Goal: Use online tool/utility: Utilize a website feature to perform a specific function

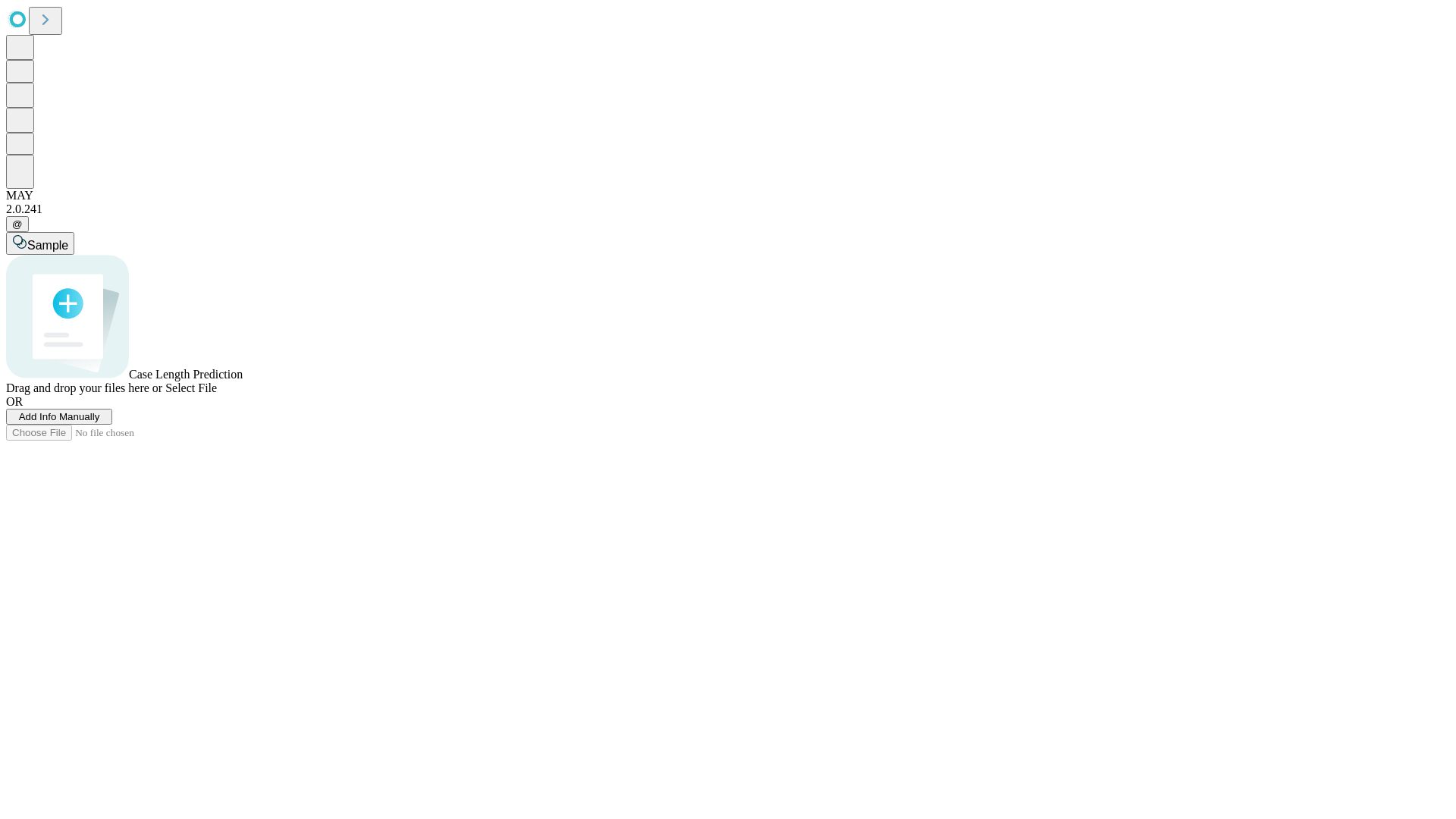
click at [217, 395] on span "Select File" at bounding box center [190, 388] width 51 height 13
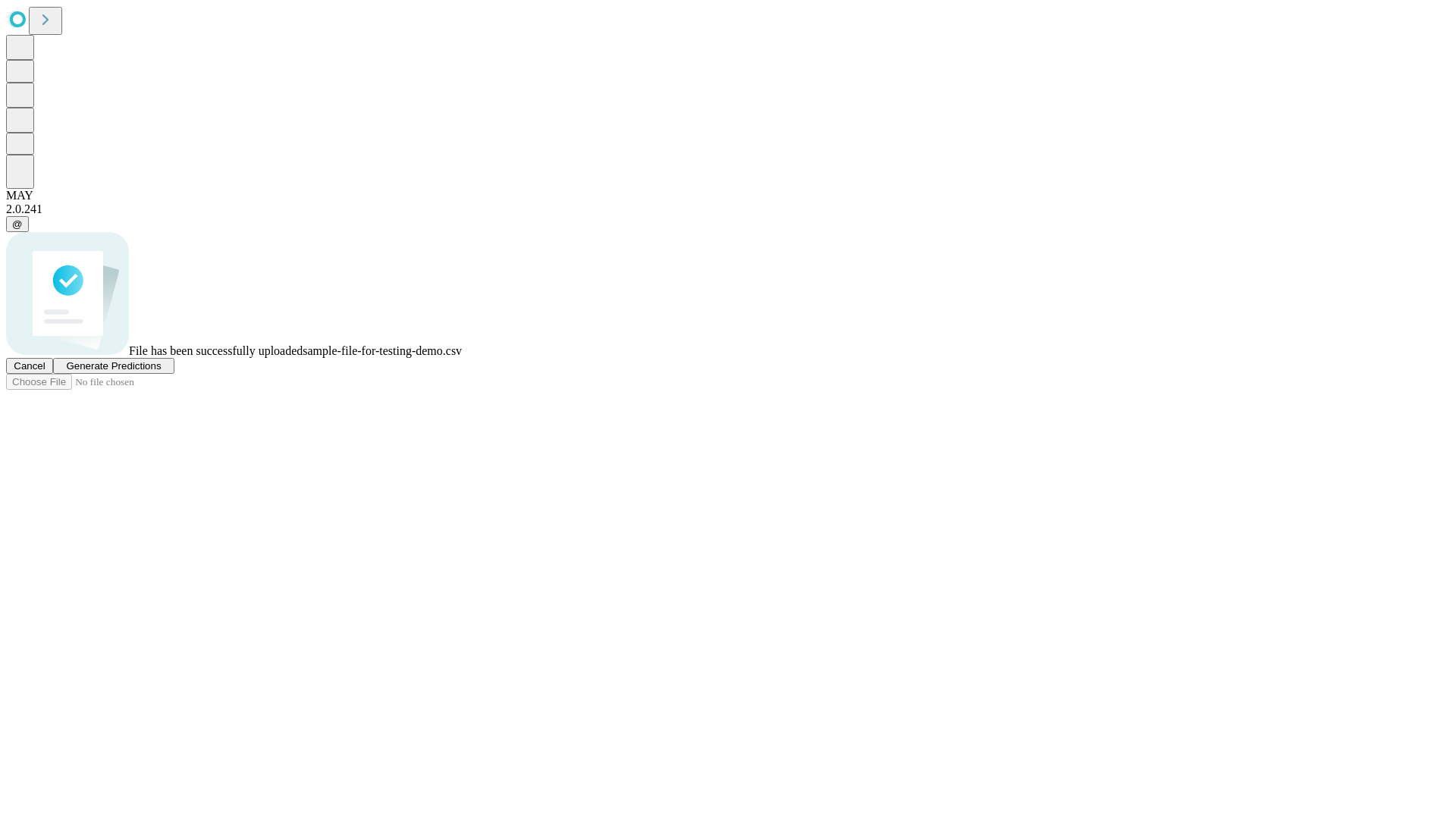
click at [161, 372] on span "Generate Predictions" at bounding box center [113, 366] width 95 height 11
